Goal: Task Accomplishment & Management: Use online tool/utility

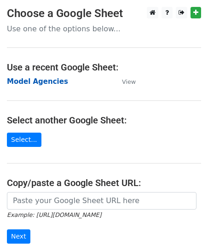
click at [45, 81] on strong "Model Agencies" at bounding box center [37, 81] width 61 height 8
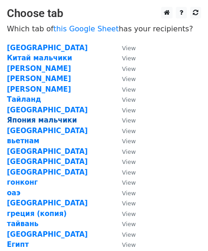
click at [20, 120] on strong "Япония мальчики" at bounding box center [42, 120] width 70 height 8
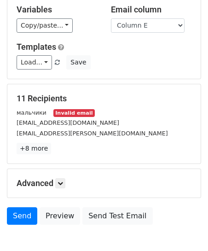
scroll to position [54, 0]
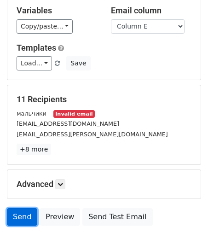
click at [25, 217] on link "Send" at bounding box center [22, 216] width 30 height 17
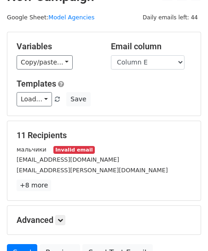
scroll to position [0, 0]
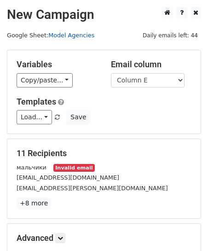
click at [55, 36] on link "Model Agencies" at bounding box center [71, 35] width 46 height 7
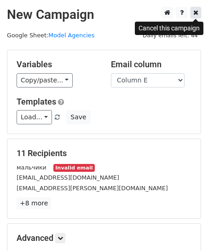
click at [196, 14] on icon at bounding box center [195, 12] width 5 height 6
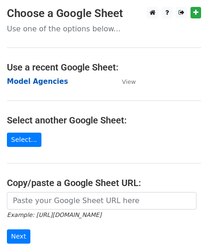
click at [46, 82] on strong "Model Agencies" at bounding box center [37, 81] width 61 height 8
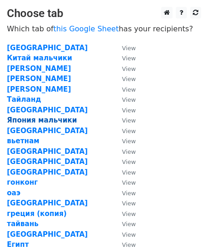
click at [56, 120] on strong "Япония мальчики" at bounding box center [42, 120] width 70 height 8
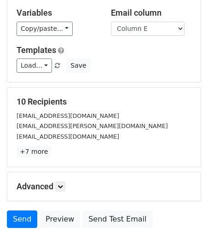
scroll to position [107, 0]
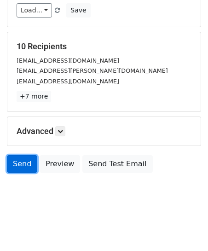
click at [15, 165] on link "Send" at bounding box center [22, 163] width 30 height 17
